Goal: Information Seeking & Learning: Check status

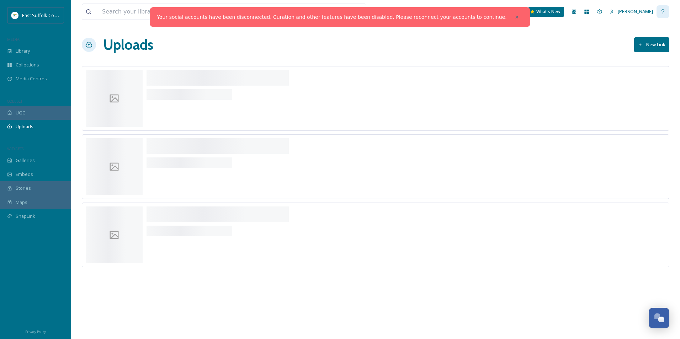
scroll to position [3090, 0]
click at [511, 14] on div at bounding box center [517, 17] width 13 height 13
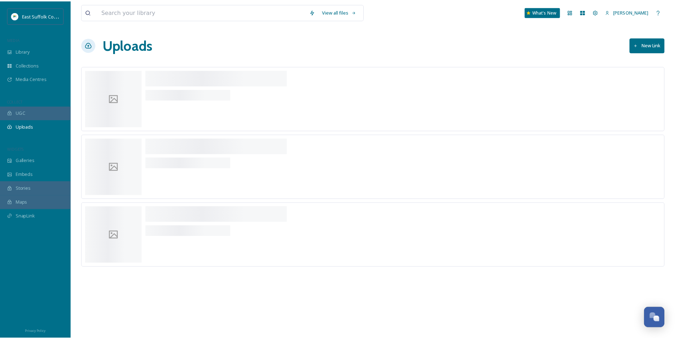
scroll to position [3291, 0]
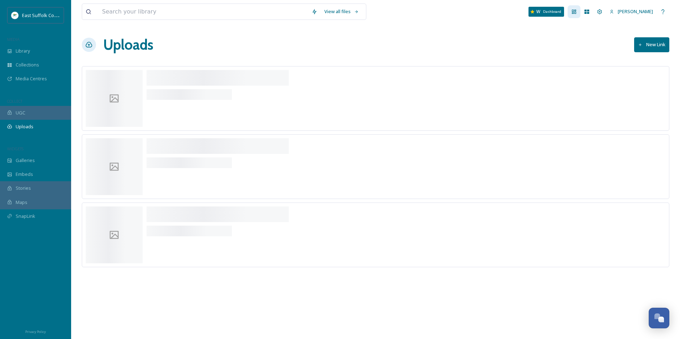
click at [581, 11] on div "Dashboard" at bounding box center [574, 11] width 13 height 13
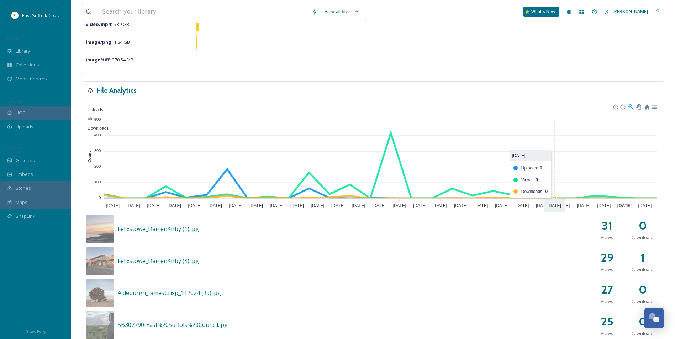
scroll to position [142, 0]
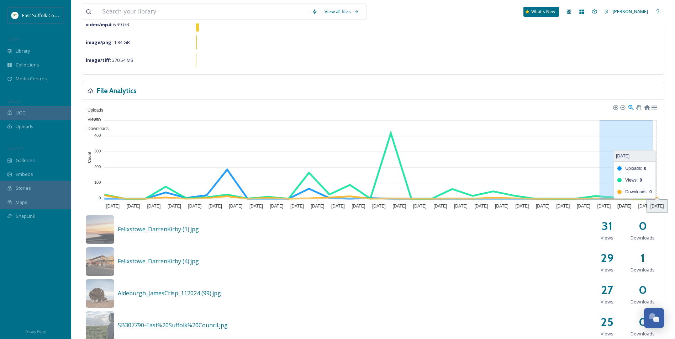
drag, startPoint x: 607, startPoint y: 179, endPoint x: 652, endPoint y: 182, distance: 45.3
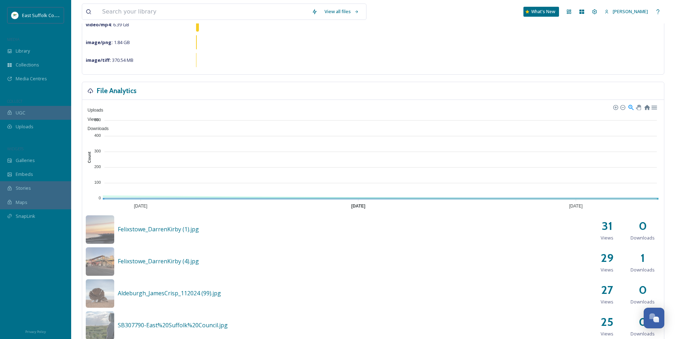
click at [103, 110] on span "Uploads" at bounding box center [92, 110] width 21 height 5
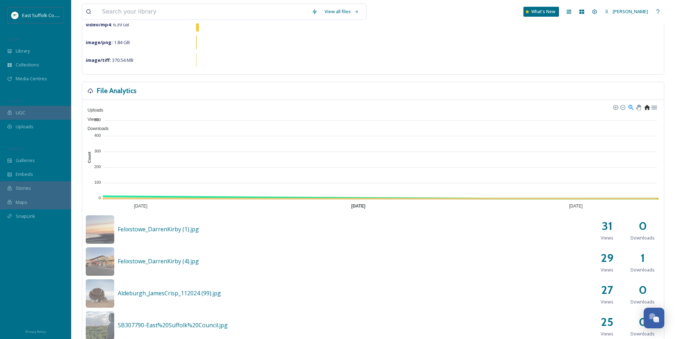
click at [644, 110] on div at bounding box center [647, 107] width 6 height 6
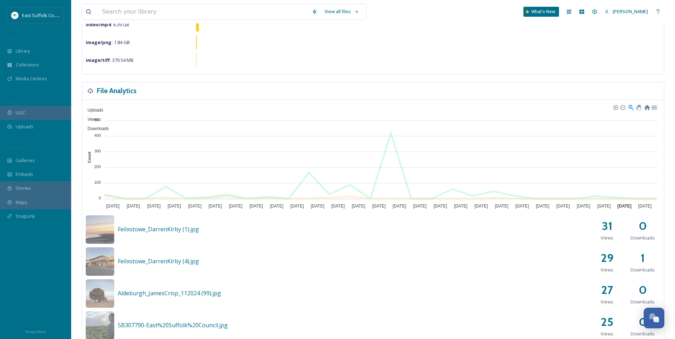
click at [103, 109] on span "Uploads" at bounding box center [92, 110] width 21 height 5
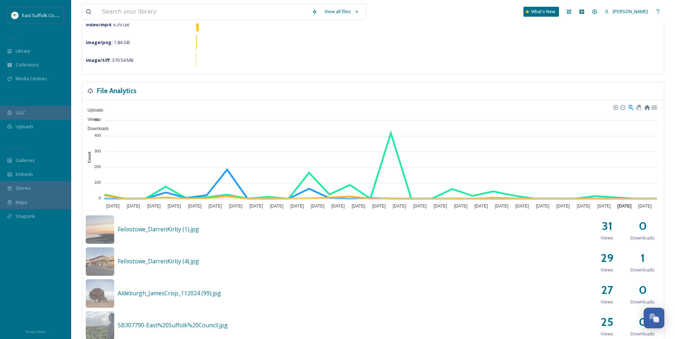
click at [99, 117] on span "Views" at bounding box center [90, 119] width 17 height 5
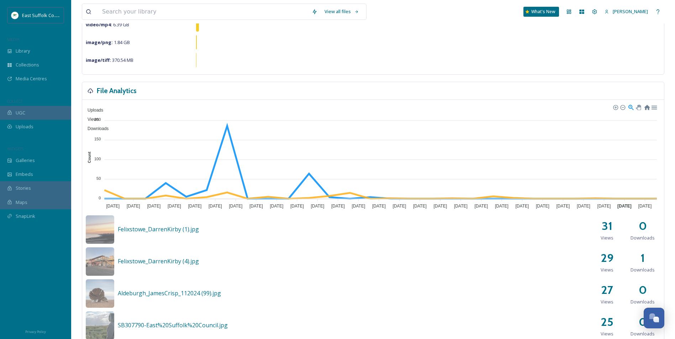
click at [99, 117] on span "Views" at bounding box center [90, 119] width 17 height 5
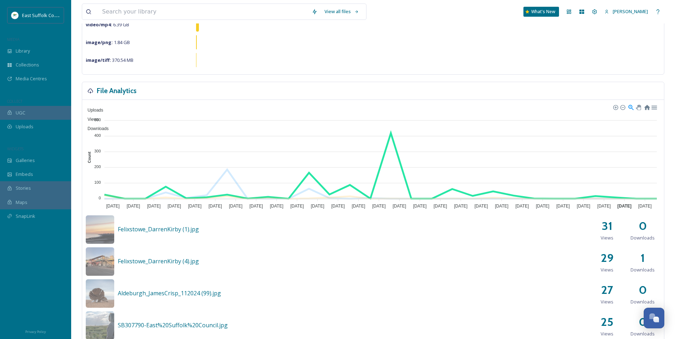
click at [99, 117] on span "Views" at bounding box center [90, 119] width 17 height 5
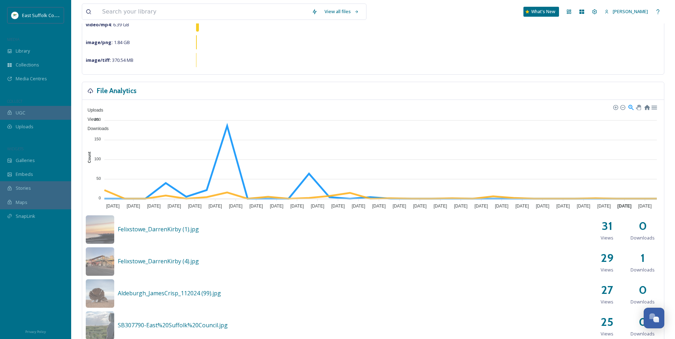
click at [99, 117] on span "Views" at bounding box center [90, 119] width 17 height 5
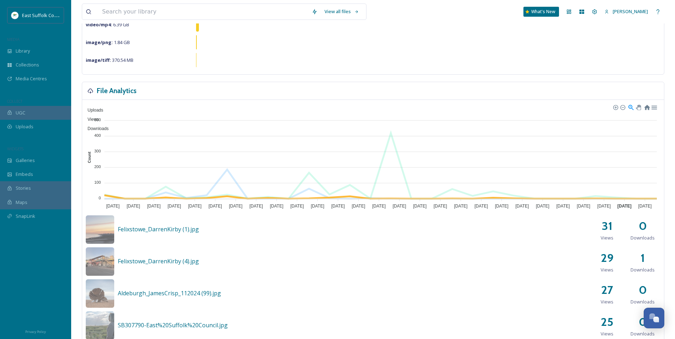
click at [109, 126] on span "Downloads" at bounding box center [95, 128] width 26 height 5
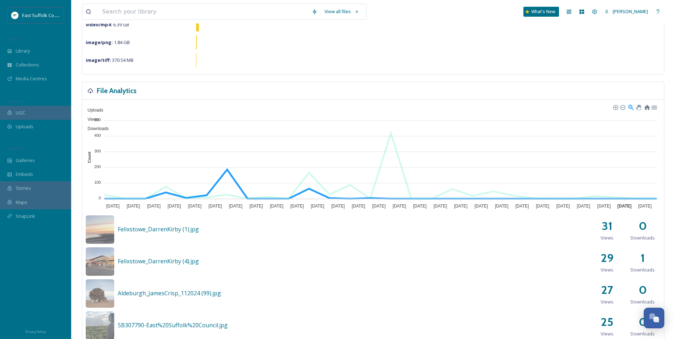
click at [103, 110] on span "Uploads" at bounding box center [92, 110] width 21 height 5
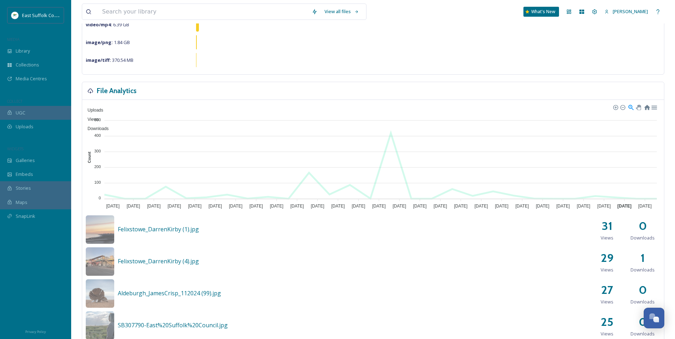
click at [103, 108] on span "Uploads" at bounding box center [92, 110] width 21 height 5
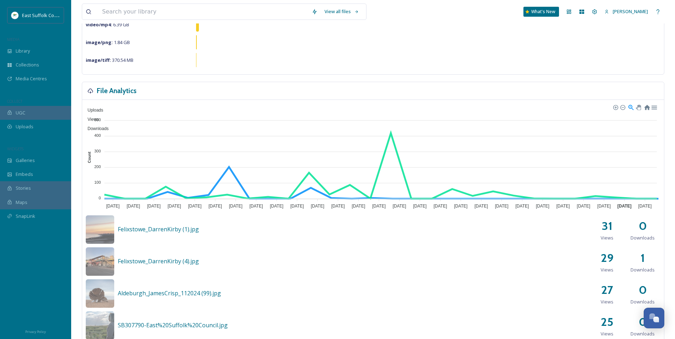
click at [362, 109] on div "Uploads Views Downloads" at bounding box center [373, 119] width 575 height 28
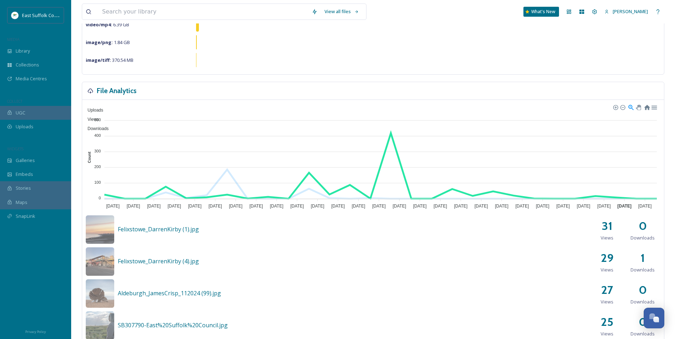
click at [99, 117] on span "Views" at bounding box center [90, 119] width 17 height 5
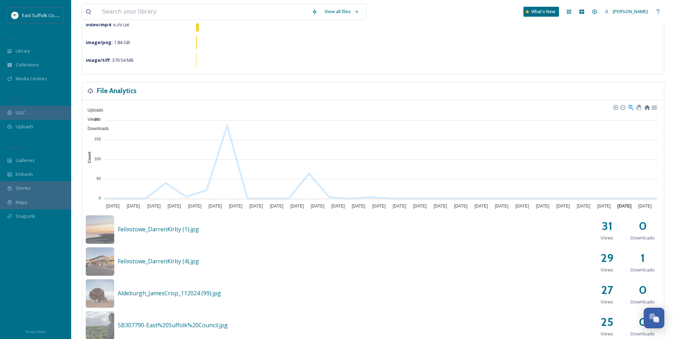
click at [109, 126] on span "Downloads" at bounding box center [95, 128] width 26 height 5
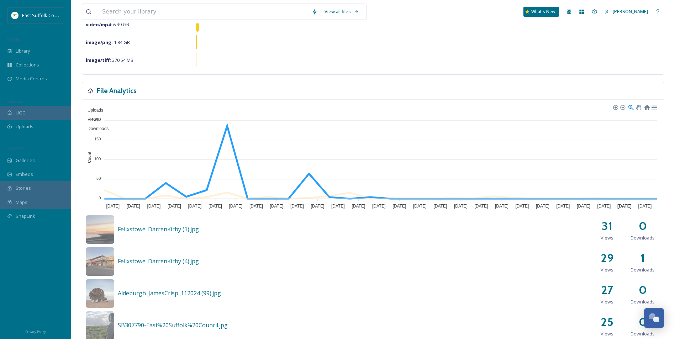
click at [103, 109] on span "Uploads" at bounding box center [92, 110] width 21 height 5
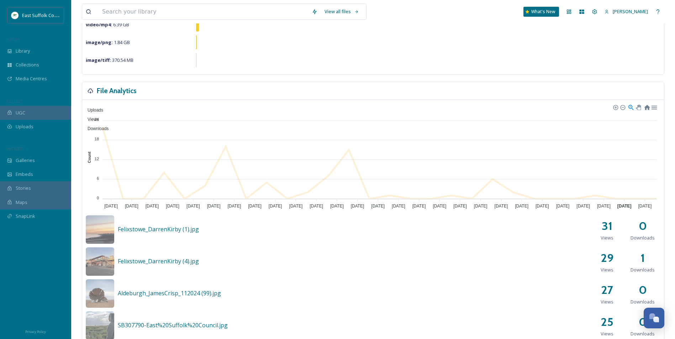
click at [99, 117] on span "Views" at bounding box center [90, 119] width 17 height 5
click at [103, 108] on span "Uploads" at bounding box center [92, 110] width 21 height 5
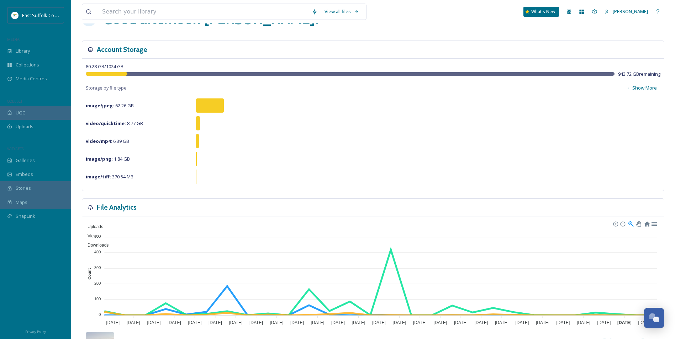
scroll to position [0, 0]
